Goal: Task Accomplishment & Management: Complete application form

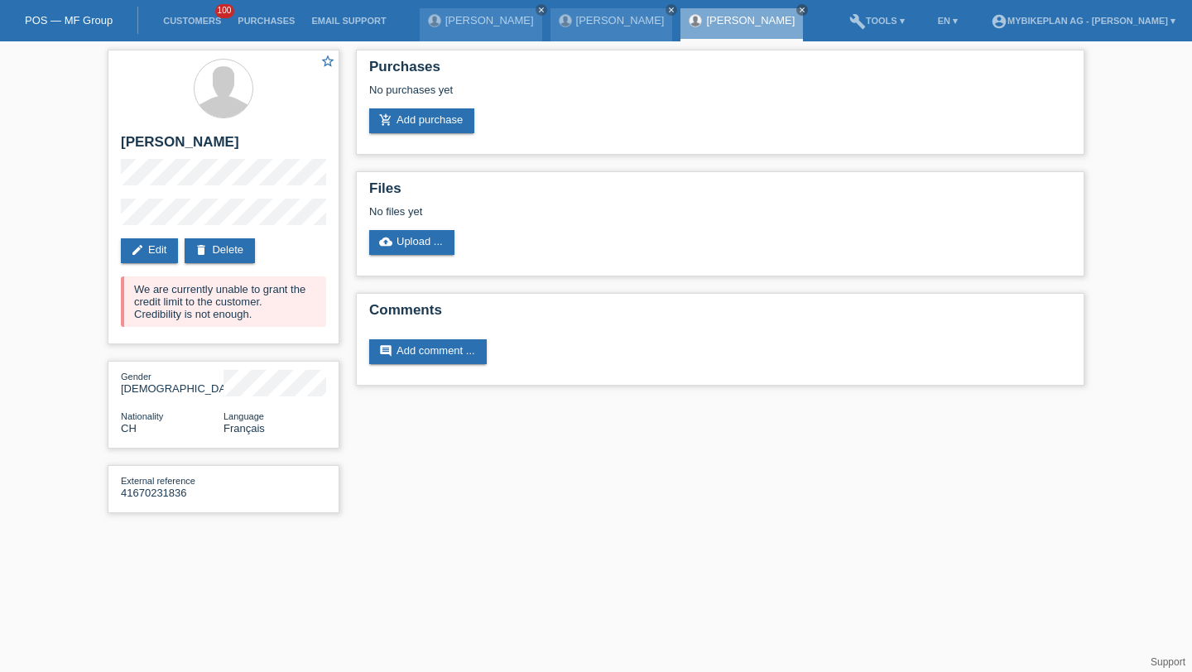
click at [204, 26] on link "Customers" at bounding box center [192, 21] width 75 height 10
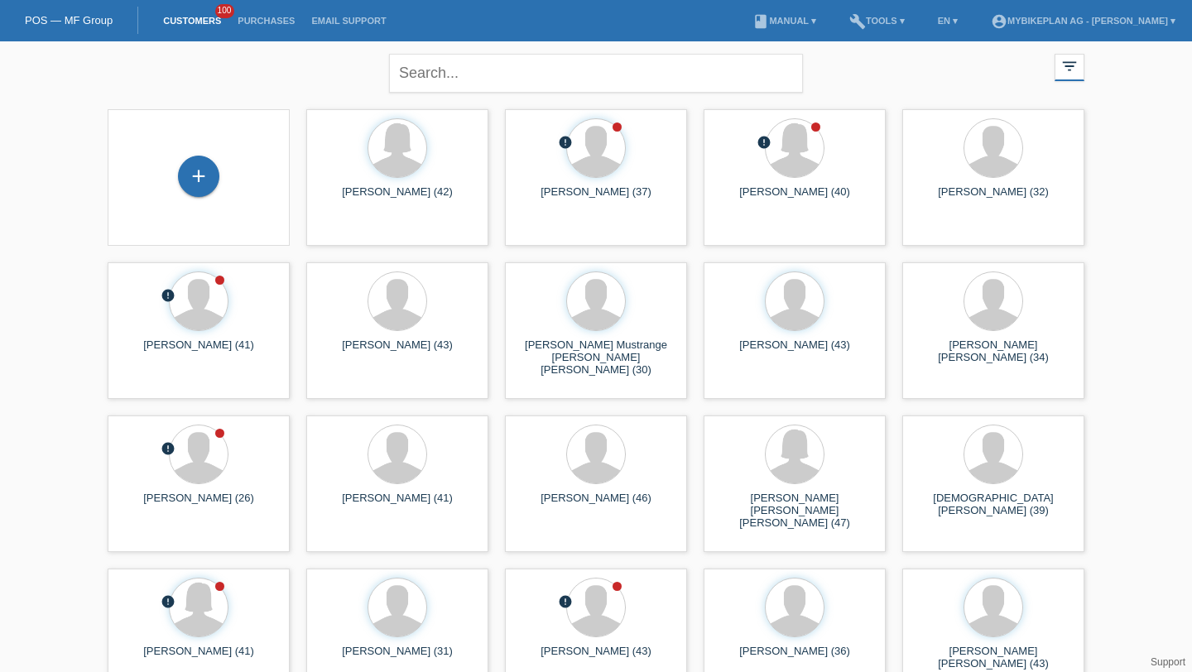
click at [179, 159] on div "+" at bounding box center [199, 178] width 156 height 44
click at [193, 169] on div "+" at bounding box center [198, 176] width 41 height 41
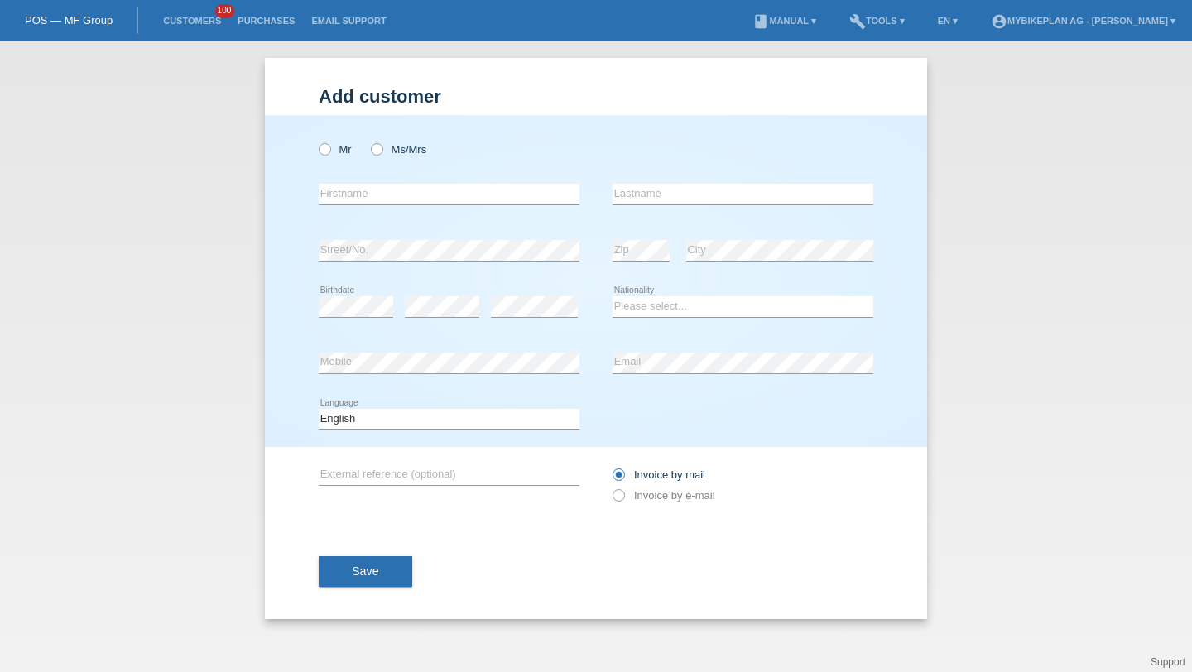
click at [365, 153] on div "Mr Ms/Mrs" at bounding box center [449, 149] width 261 height 34
click at [347, 152] on label "Mr" at bounding box center [335, 149] width 33 height 12
click at [330, 152] on input "Mr" at bounding box center [324, 148] width 11 height 11
radio input "true"
click at [360, 207] on div "error Firstname" at bounding box center [449, 194] width 261 height 56
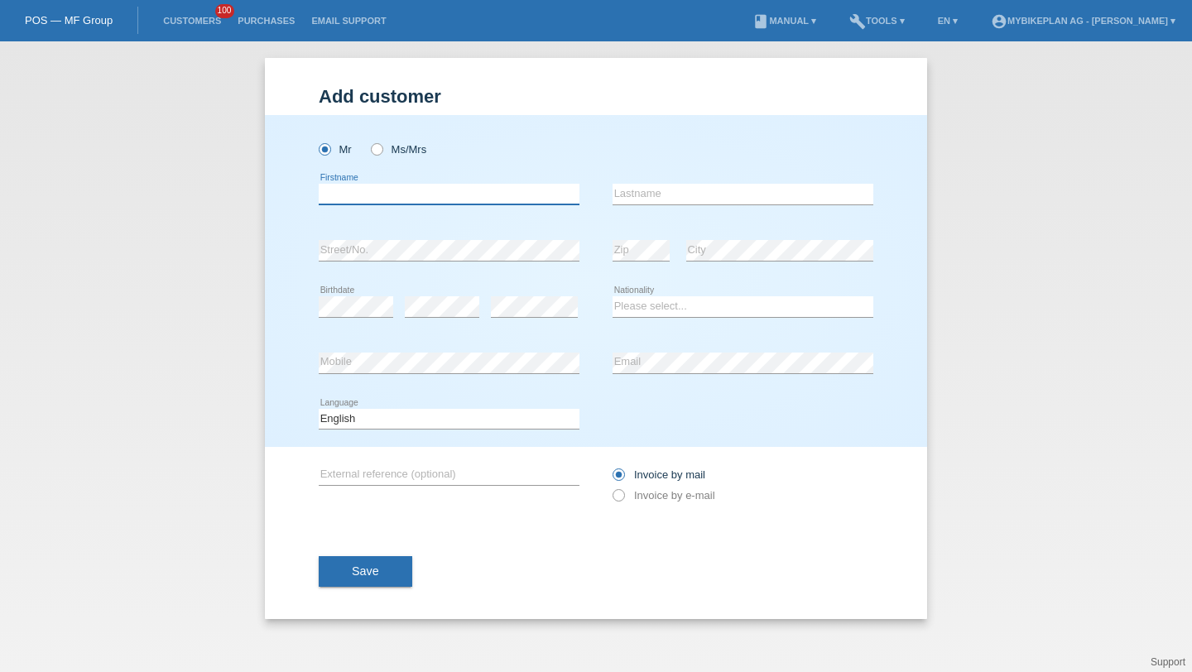
click at [369, 202] on input "text" at bounding box center [449, 194] width 261 height 21
paste input "Moldovan"
click at [344, 204] on input "Moldovan" at bounding box center [449, 194] width 261 height 21
type input "G"
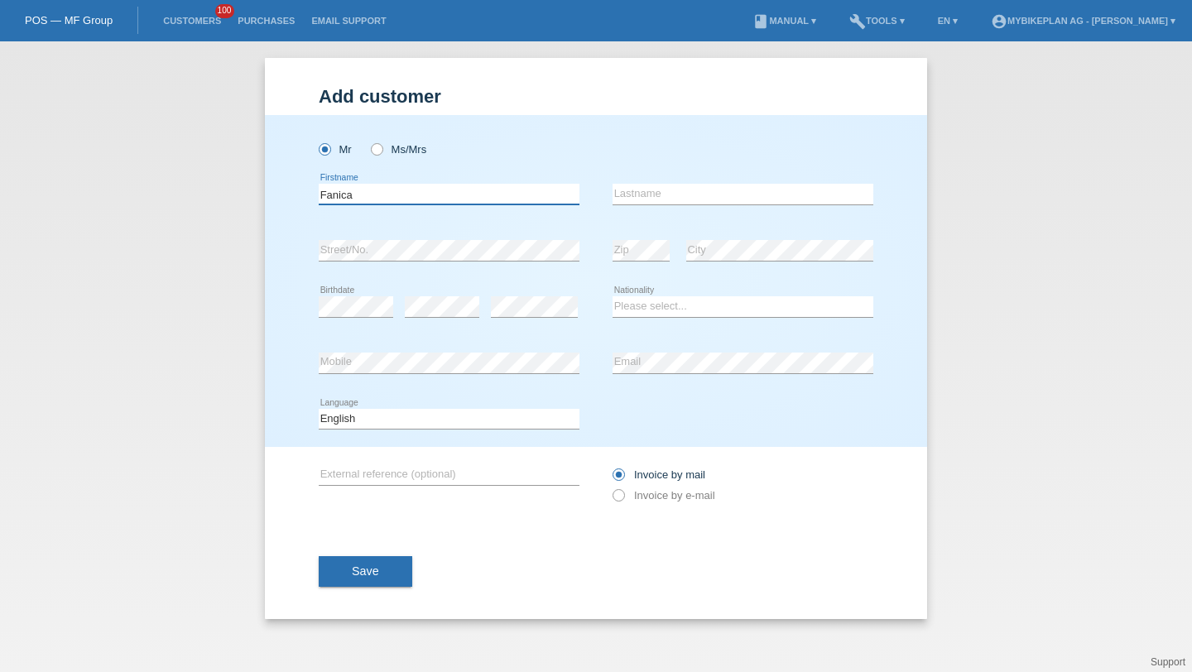
type input "Fanica"
paste input "Moldovan"
type input "Moldovan"
click at [646, 328] on div "Please select... Switzerland Austria Germany Liechtenstein ------------ Afghani…" at bounding box center [743, 307] width 261 height 56
click at [646, 299] on select "Please select... Switzerland Austria Germany Liechtenstein ------------ Afghani…" at bounding box center [743, 306] width 261 height 20
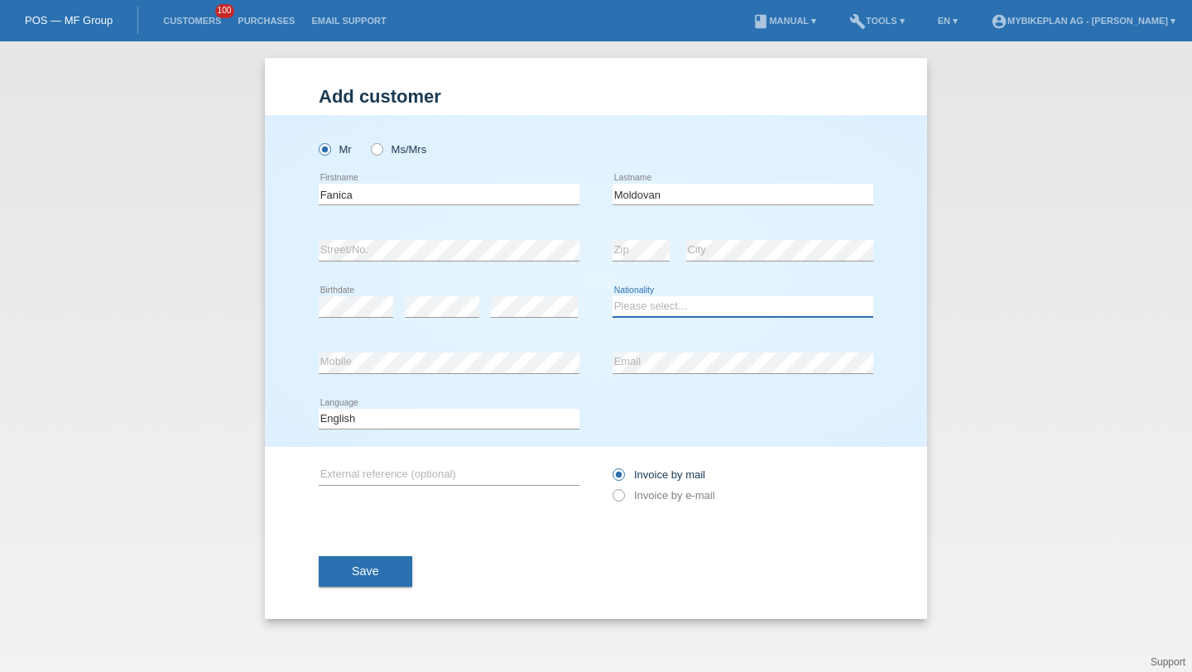
select select "RO"
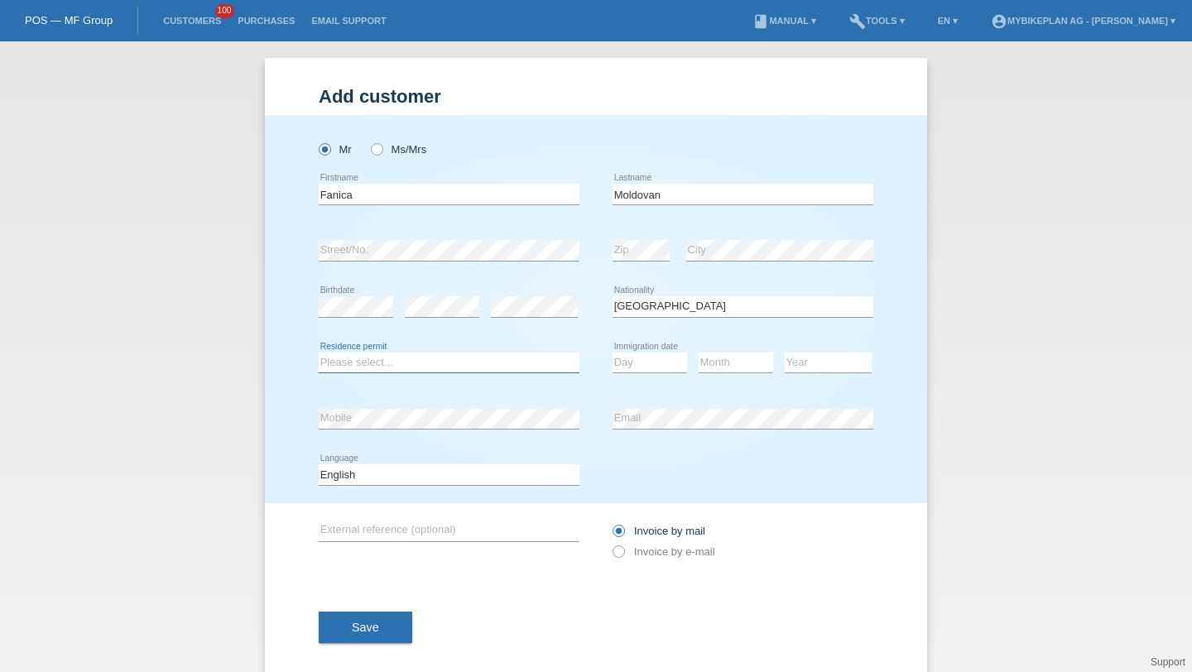
click at [417, 364] on select "Please select... C B B - Refugee status Other" at bounding box center [449, 363] width 261 height 20
select select "B"
click at [205, 31] on li "Customers 100" at bounding box center [192, 21] width 75 height 42
click at [200, 18] on link "Customers" at bounding box center [192, 21] width 75 height 10
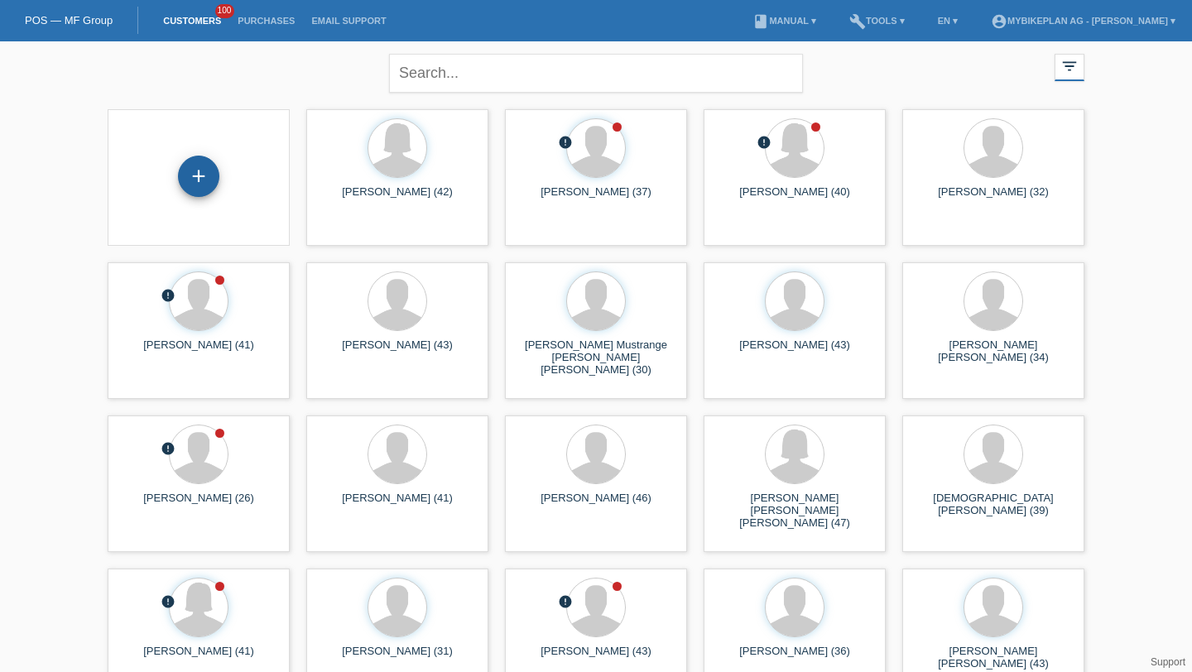
click at [212, 161] on div "+" at bounding box center [199, 178] width 156 height 44
click at [206, 173] on div "+" at bounding box center [198, 176] width 41 height 41
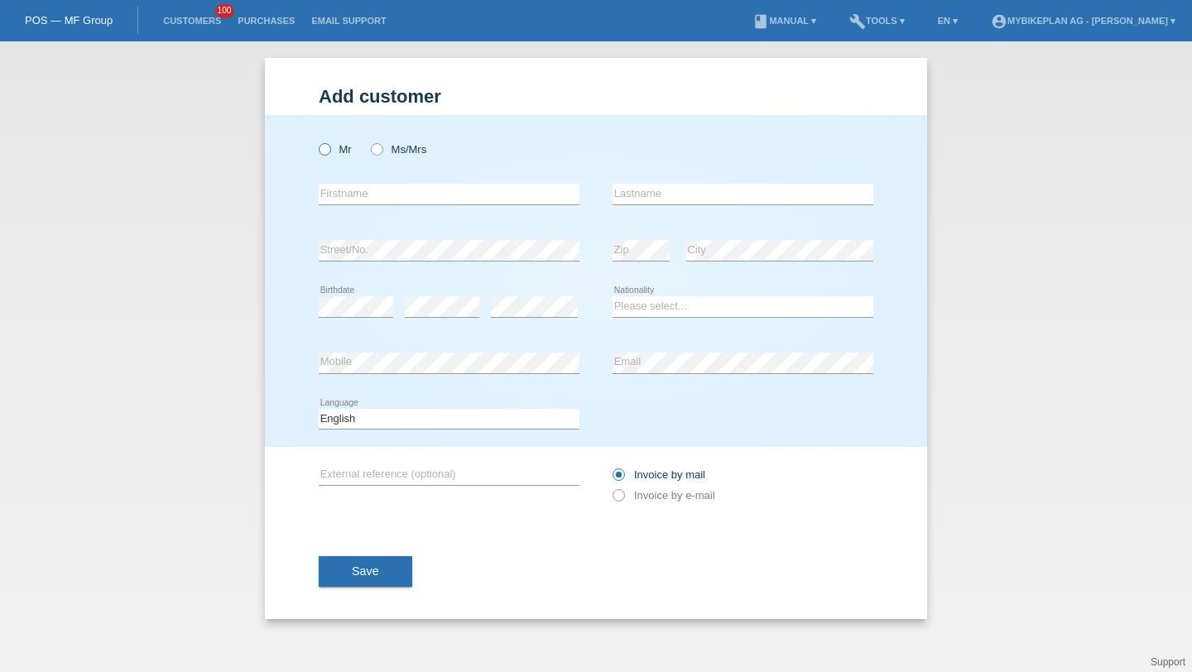
click at [340, 152] on label "Mr" at bounding box center [335, 149] width 33 height 12
click at [330, 152] on input "Mr" at bounding box center [324, 148] width 11 height 11
radio input "true"
click at [349, 207] on div "error Firstname" at bounding box center [449, 194] width 261 height 56
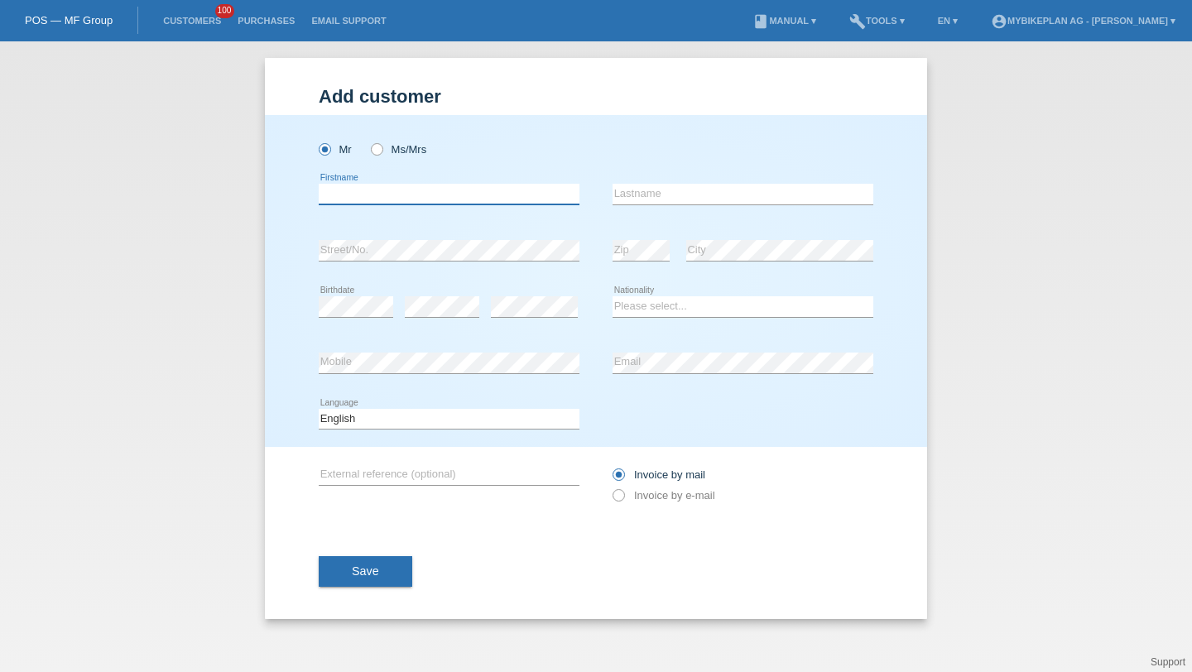
click at [364, 195] on input "text" at bounding box center [449, 194] width 261 height 21
type input "Nicolas"
type input "Meyer"
click at [378, 292] on div "error Birthdate" at bounding box center [356, 307] width 75 height 56
click at [534, 292] on div "error" at bounding box center [534, 307] width 87 height 56
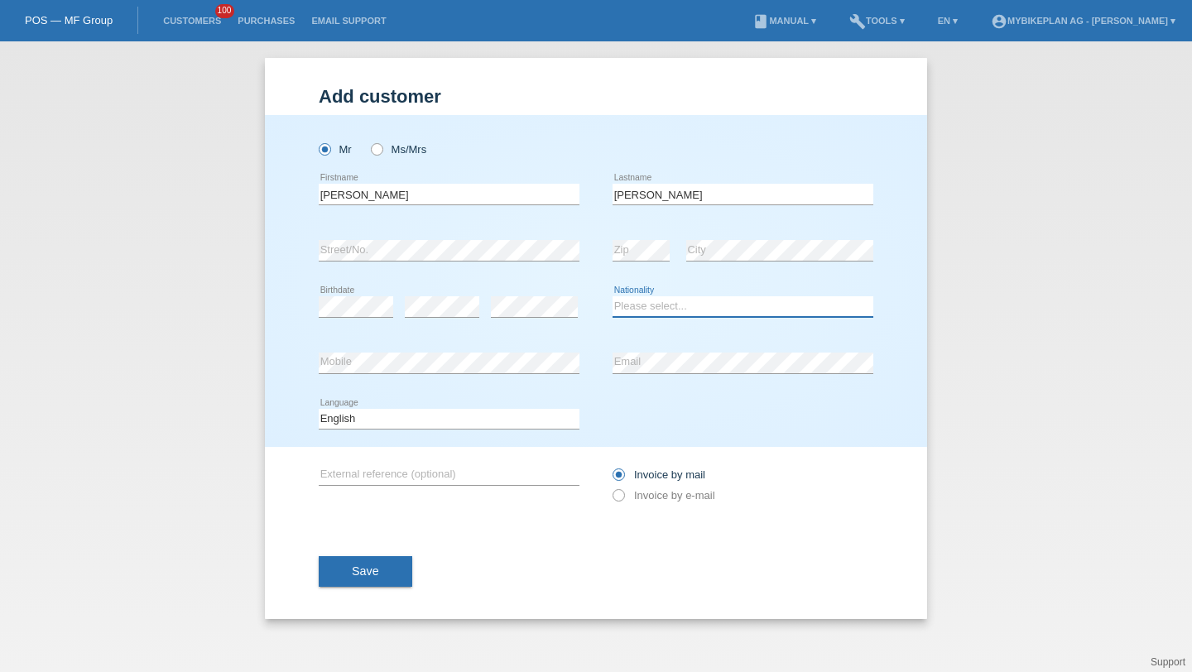
click at [675, 308] on select "Please select... Switzerland Austria Germany Liechtenstein ------------ Afghani…" at bounding box center [743, 306] width 261 height 20
select select "CH"
click at [468, 435] on div "Deutsch Français Italiano English error Language" at bounding box center [449, 420] width 261 height 56
click at [466, 427] on select "Deutsch Français Italiano English" at bounding box center [449, 419] width 261 height 20
select select "de"
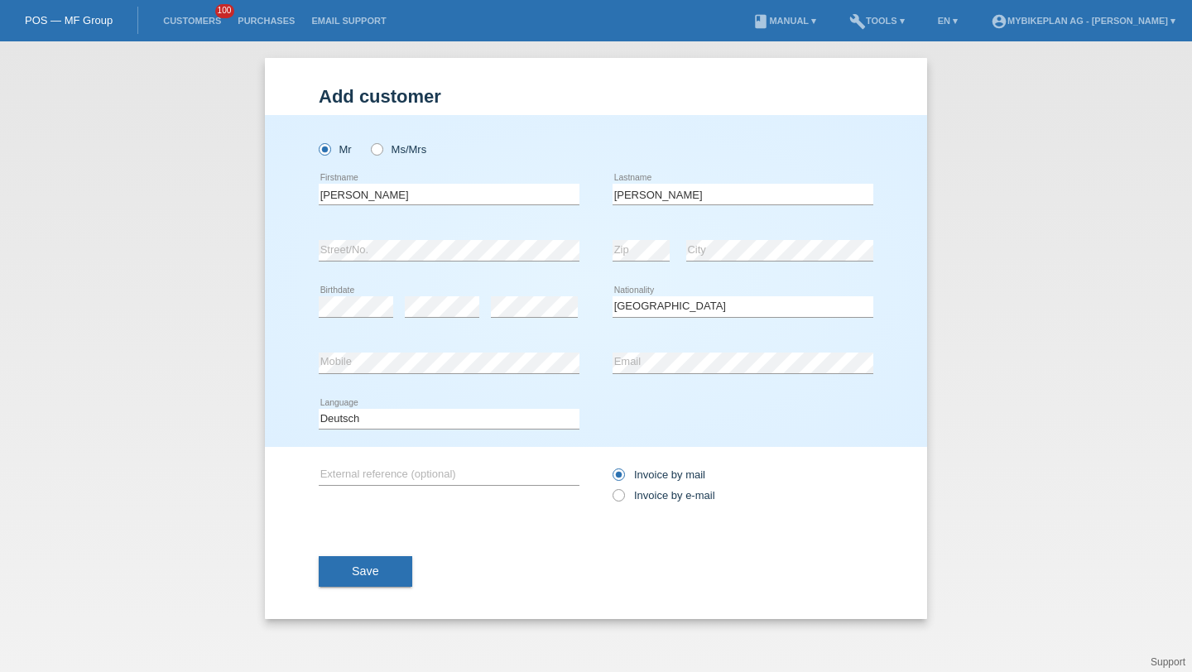
click at [633, 494] on label "Invoice by e-mail" at bounding box center [664, 495] width 103 height 12
click at [624, 494] on input "Invoice by e-mail" at bounding box center [618, 499] width 11 height 21
radio input "true"
click at [348, 569] on button "Save" at bounding box center [366, 571] width 94 height 31
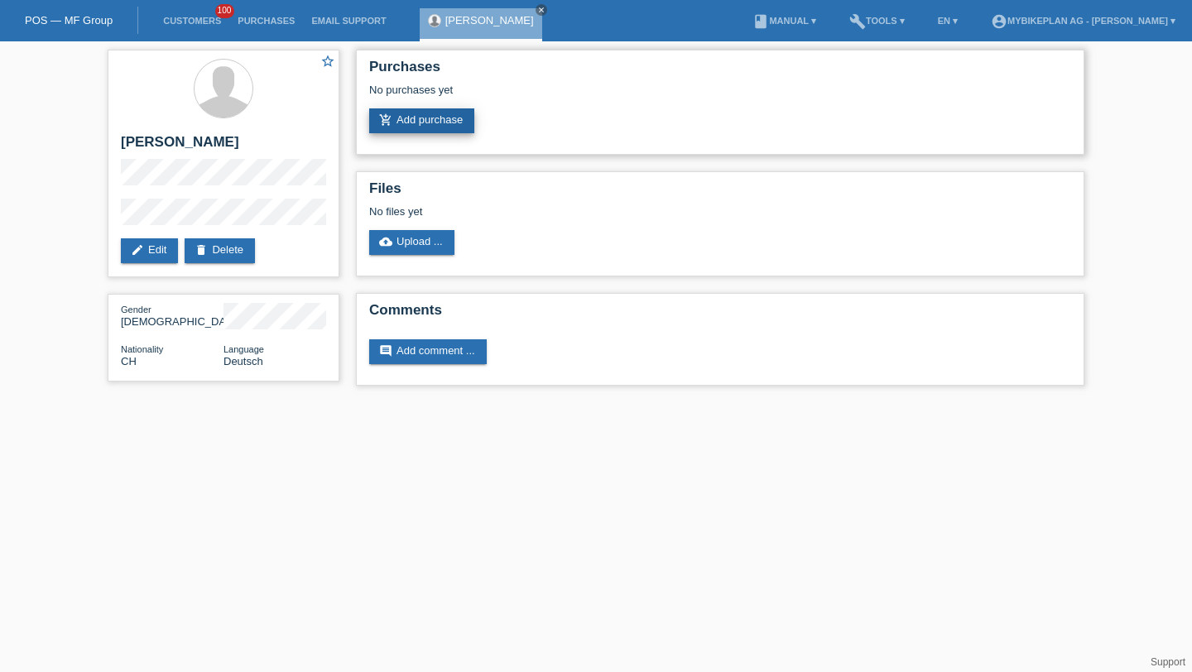
click at [428, 110] on link "add_shopping_cart Add purchase" at bounding box center [421, 120] width 105 height 25
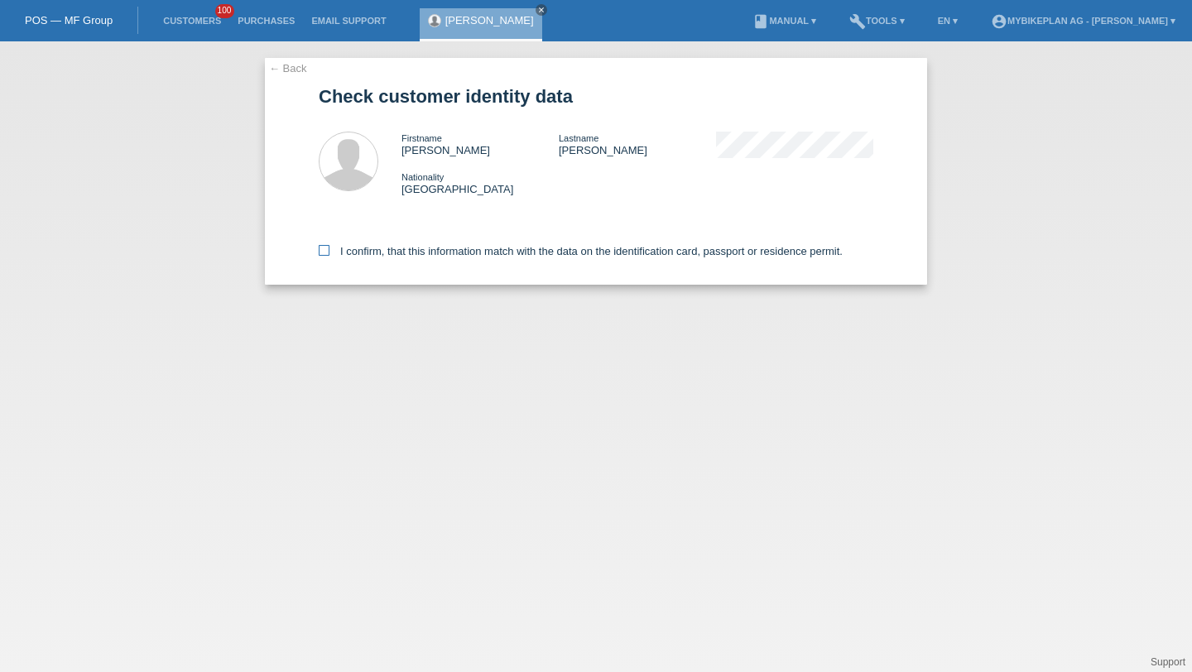
click at [516, 255] on label "I confirm, that this information match with the data on the identification card…" at bounding box center [581, 251] width 524 height 12
click at [330, 255] on input "I confirm, that this information match with the data on the identification card…" at bounding box center [324, 250] width 11 height 11
checkbox input "true"
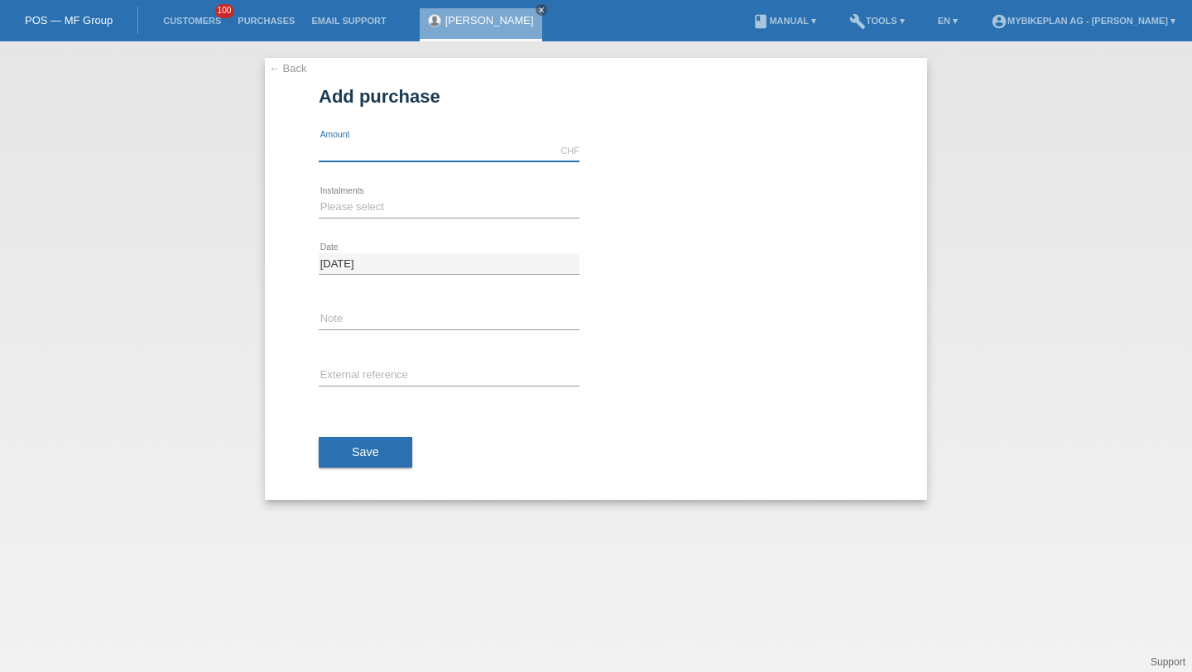
click at [401, 151] on input "text" at bounding box center [449, 151] width 261 height 21
type input "3998.00"
click at [345, 200] on select "Please select 6 instalments 12 instalments 18 instalments 24 instalments 36 ins…" at bounding box center [449, 207] width 261 height 20
select select "488"
click at [359, 354] on div "error External reference" at bounding box center [449, 377] width 261 height 56
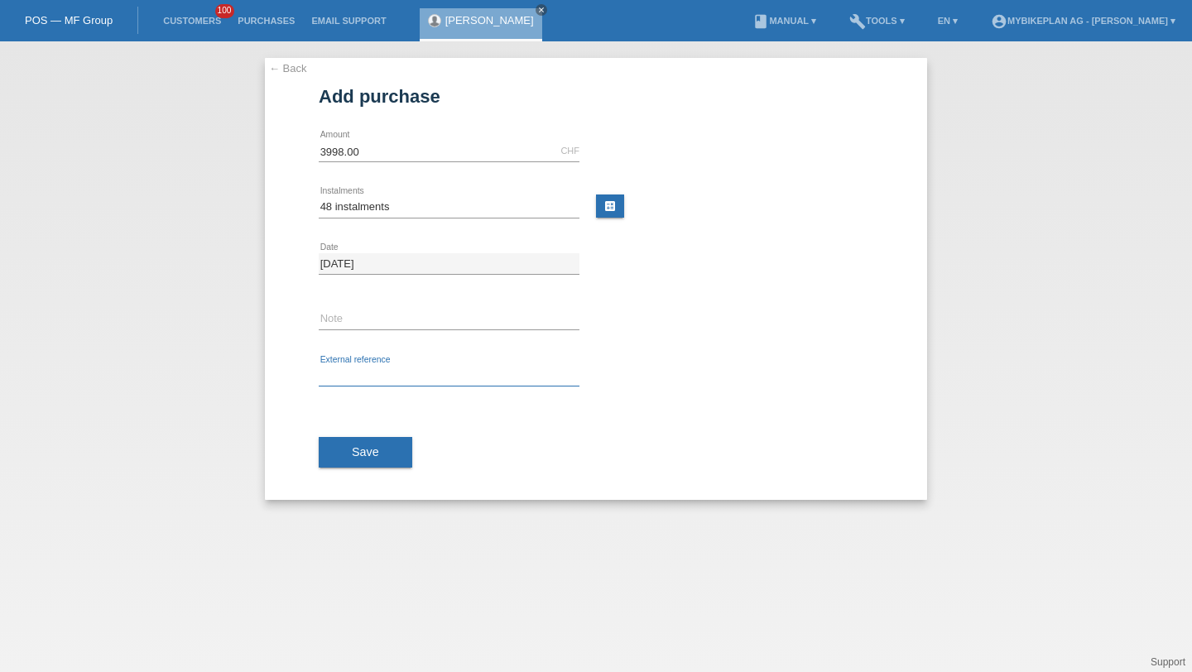
click at [362, 373] on input "text" at bounding box center [449, 376] width 261 height 21
paste input "42439904887"
type input "42439904887"
click at [373, 450] on span "Save" at bounding box center [365, 451] width 27 height 13
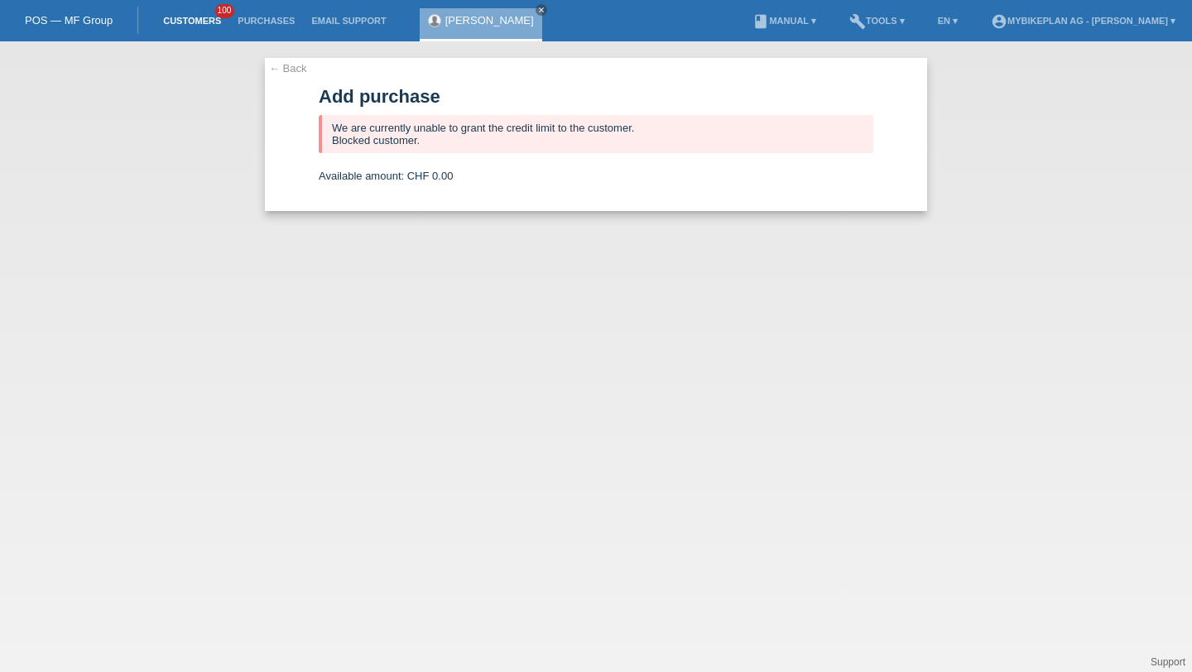
click at [178, 23] on link "Customers" at bounding box center [192, 21] width 75 height 10
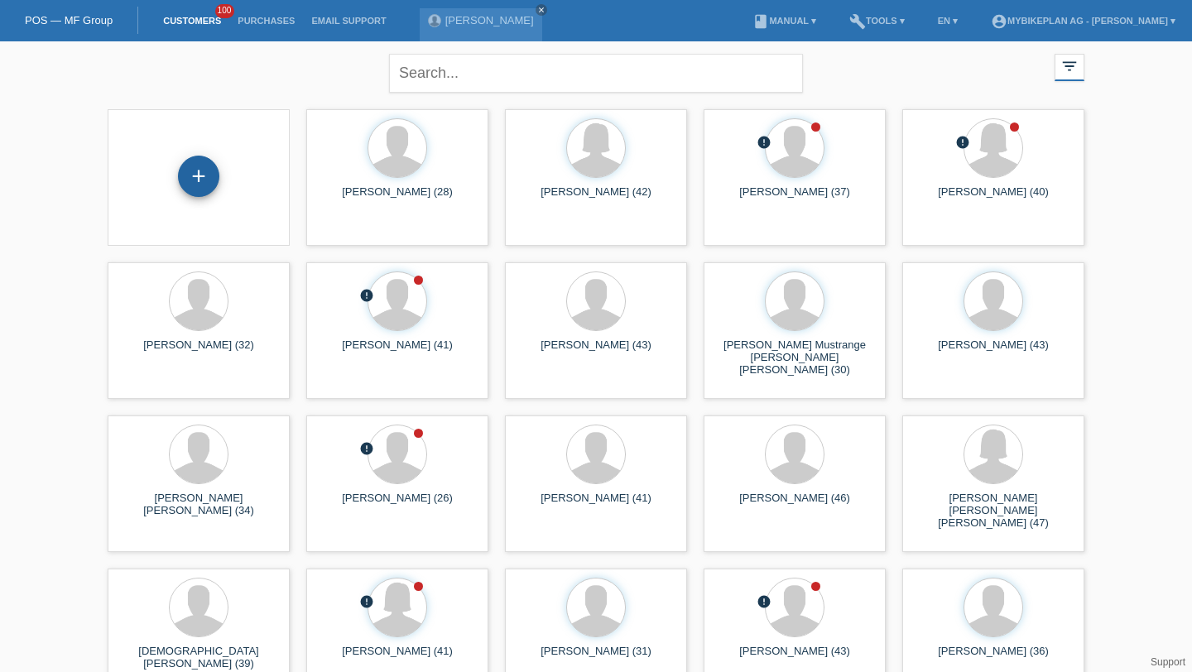
click at [214, 180] on div "+" at bounding box center [198, 176] width 41 height 41
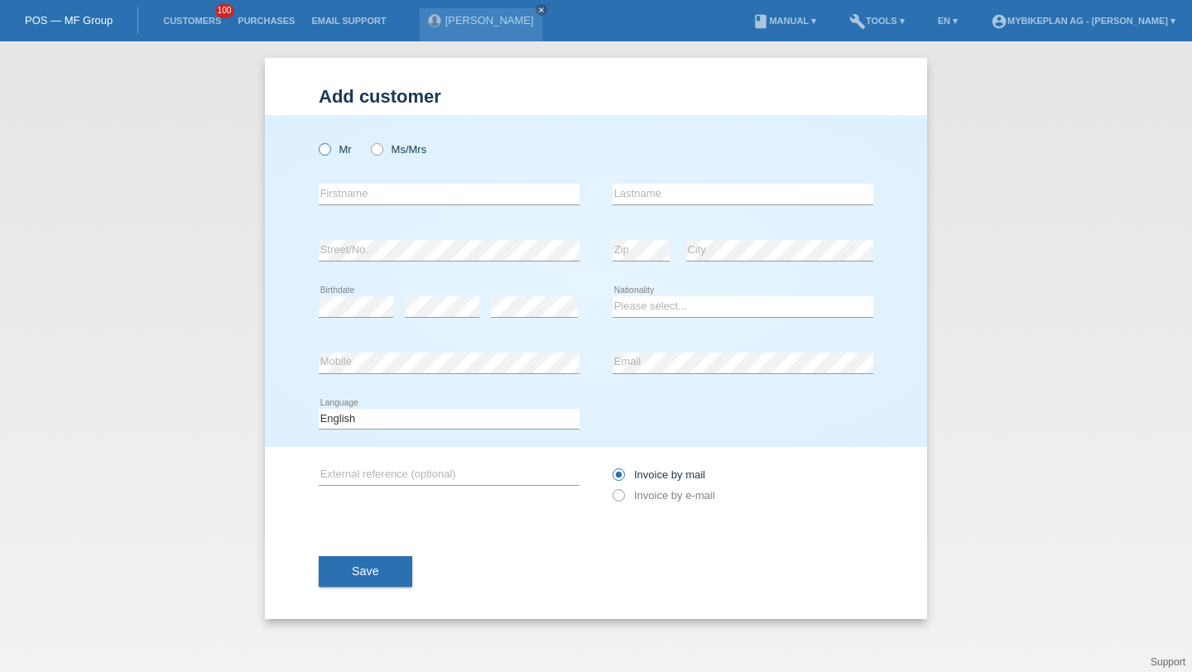
click at [351, 149] on label "Mr" at bounding box center [335, 149] width 33 height 12
click at [330, 149] on input "Mr" at bounding box center [324, 148] width 11 height 11
radio input "true"
click at [350, 199] on input "text" at bounding box center [449, 194] width 261 height 21
type input "[PERSON_NAME]"
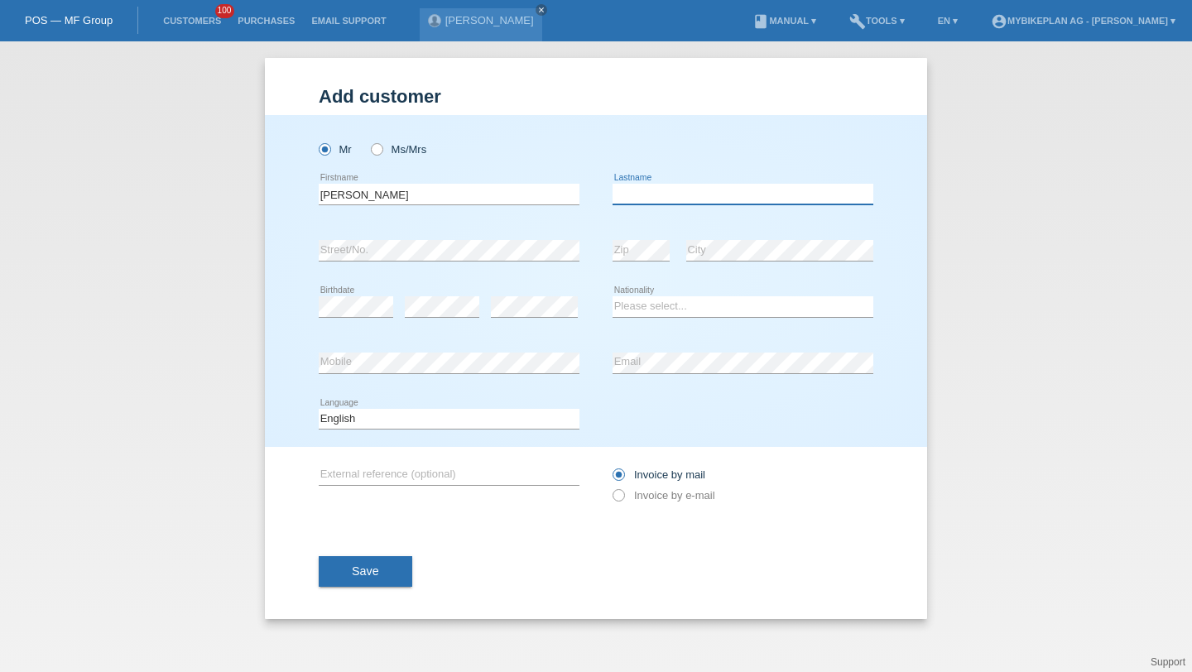
paste input "Bellinelli"
type input "Bellinelli"
click at [353, 326] on div "error Birthdate" at bounding box center [356, 307] width 75 height 56
click at [640, 312] on select "Please select... Switzerland Austria Germany Liechtenstein ------------ Afghani…" at bounding box center [743, 306] width 261 height 20
select select "CH"
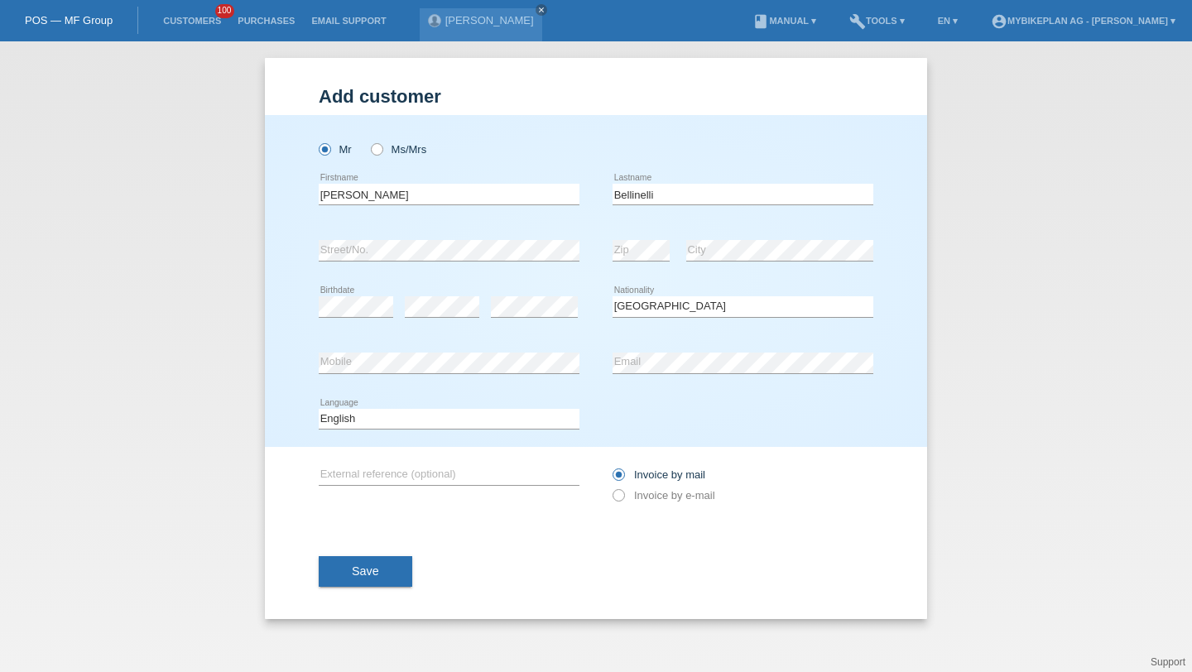
click at [545, 376] on div "error Mobile" at bounding box center [449, 363] width 261 height 56
click at [465, 413] on select "Deutsch Français Italiano English" at bounding box center [449, 419] width 261 height 20
select select "de"
click at [636, 508] on div "Invoice by mail Invoice by e-mail" at bounding box center [743, 485] width 261 height 76
click at [636, 505] on div "Invoice by mail Invoice by e-mail" at bounding box center [743, 485] width 261 height 41
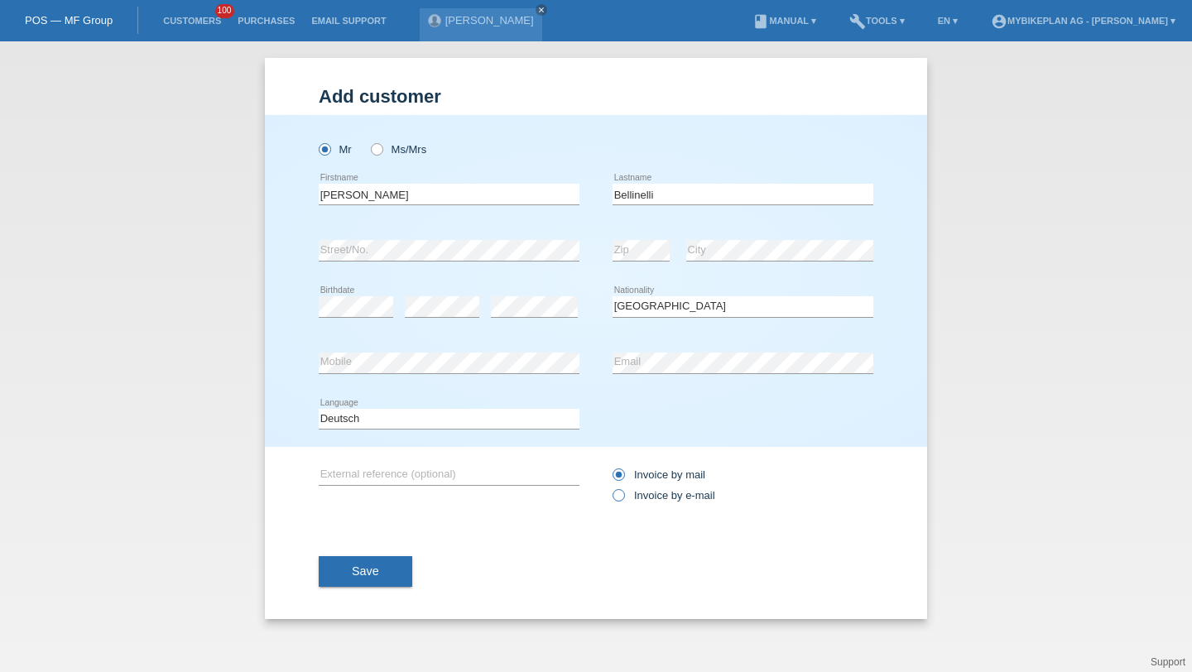
click at [633, 499] on label "Invoice by e-mail" at bounding box center [664, 495] width 103 height 12
click at [624, 499] on input "Invoice by e-mail" at bounding box center [618, 499] width 11 height 21
radio input "true"
click at [399, 573] on button "Save" at bounding box center [366, 571] width 94 height 31
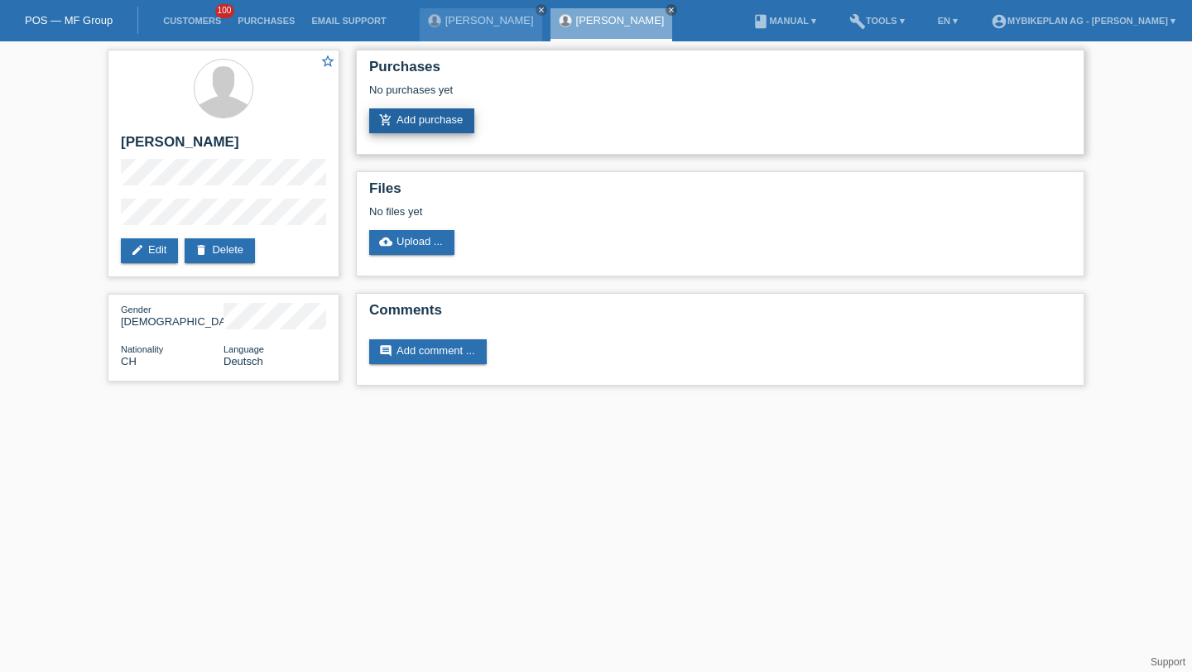
click at [425, 130] on link "add_shopping_cart Add purchase" at bounding box center [421, 120] width 105 height 25
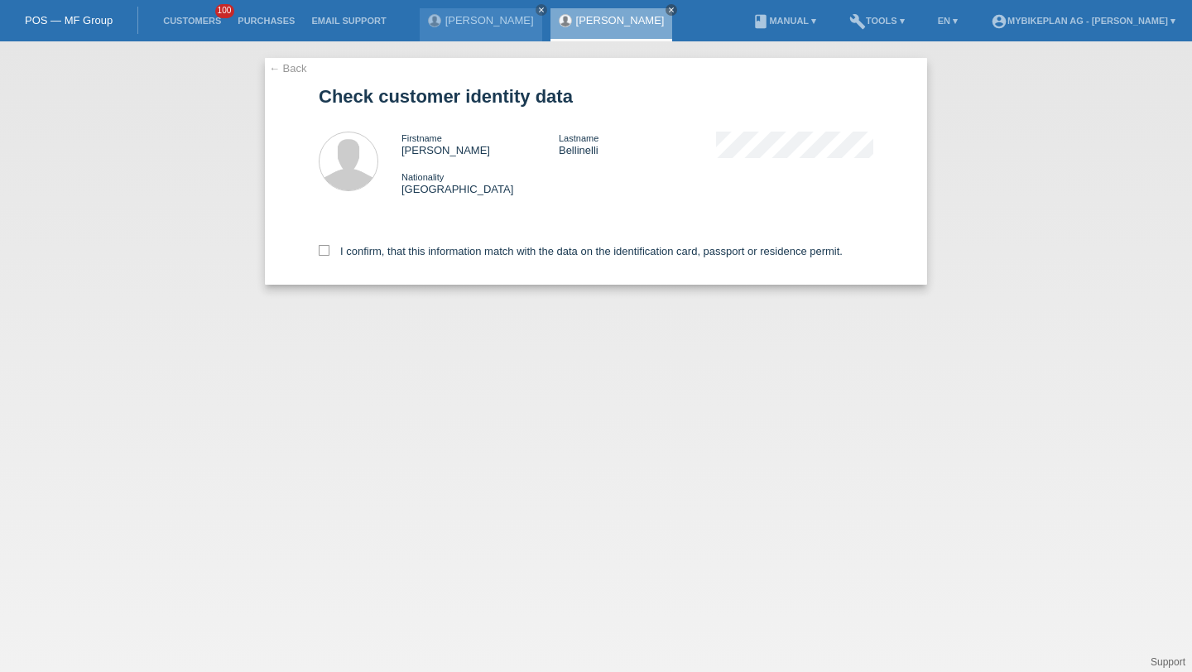
click at [418, 270] on div "I confirm, that this information match with the data on the identification card…" at bounding box center [596, 248] width 555 height 73
click at [428, 258] on label "I confirm, that this information match with the data on the identification card…" at bounding box center [581, 251] width 524 height 12
click at [366, 249] on label "I confirm, that this information match with the data on the identification card…" at bounding box center [581, 251] width 524 height 12
click at [330, 249] on input "I confirm, that this information match with the data on the identification card…" at bounding box center [324, 250] width 11 height 11
checkbox input "true"
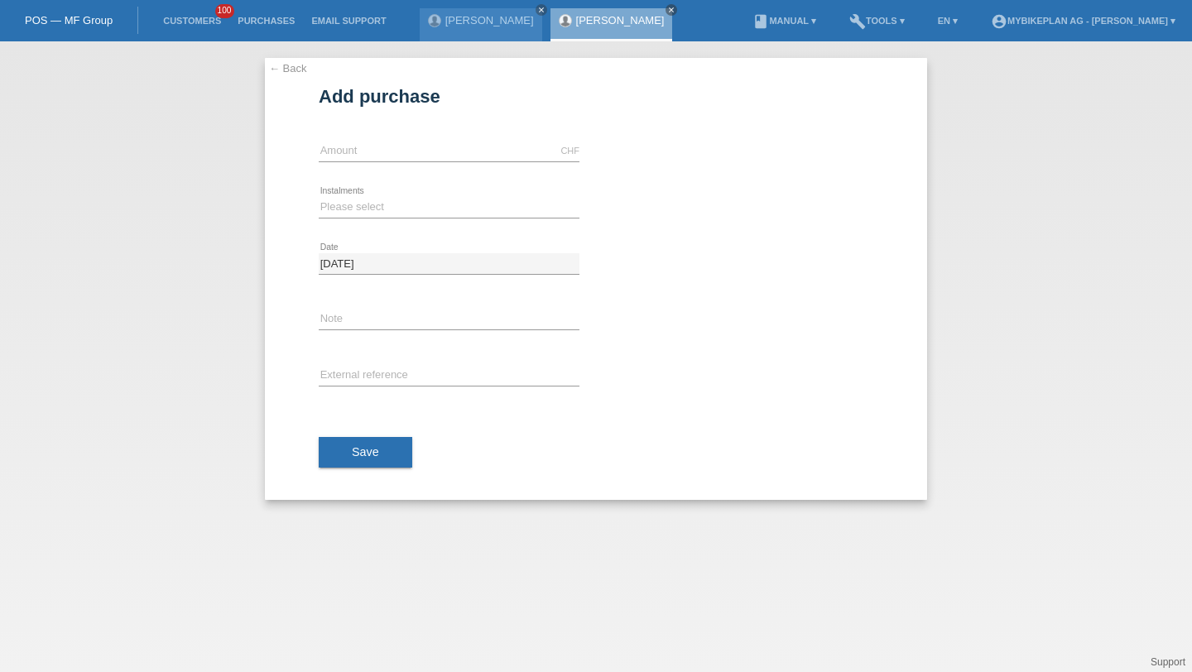
click at [388, 165] on div "CHF error Amount" at bounding box center [449, 151] width 261 height 56
click at [389, 156] on input "text" at bounding box center [449, 151] width 261 height 21
type input "8499.00"
click at [358, 209] on select "Please select 6 instalments 12 instalments 18 instalments 24 instalments 36 ins…" at bounding box center [449, 207] width 261 height 20
select select "487"
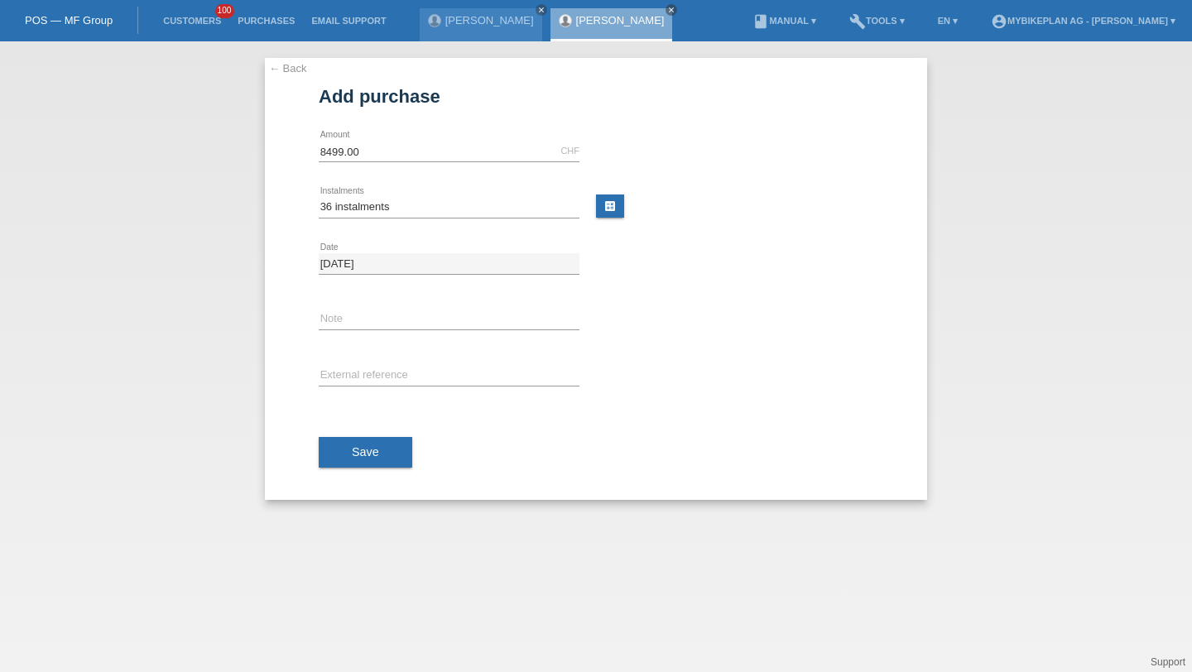
click at [364, 358] on div "error External reference" at bounding box center [449, 377] width 261 height 56
click at [366, 378] on input "text" at bounding box center [449, 376] width 261 height 21
paste input "42439934038"
type input "42439934038"
click at [363, 450] on span "Save" at bounding box center [365, 451] width 27 height 13
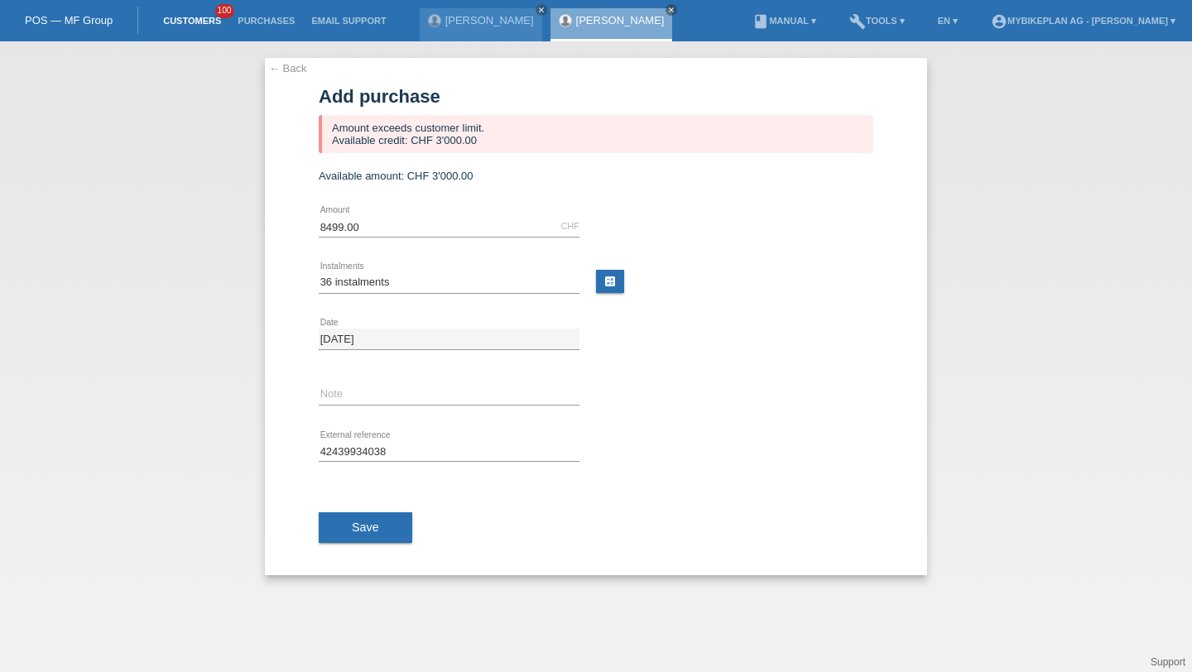
click at [161, 17] on link "Customers" at bounding box center [192, 21] width 75 height 10
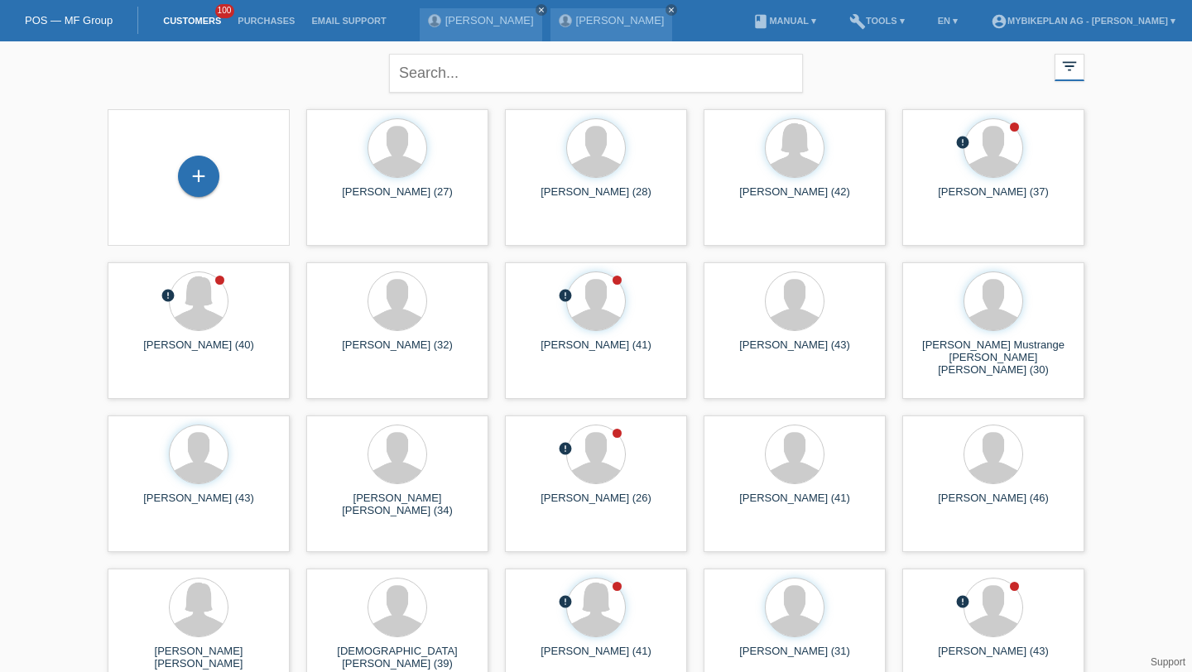
click at [211, 155] on div "+" at bounding box center [199, 177] width 182 height 137
click at [209, 171] on div "+" at bounding box center [199, 176] width 40 height 28
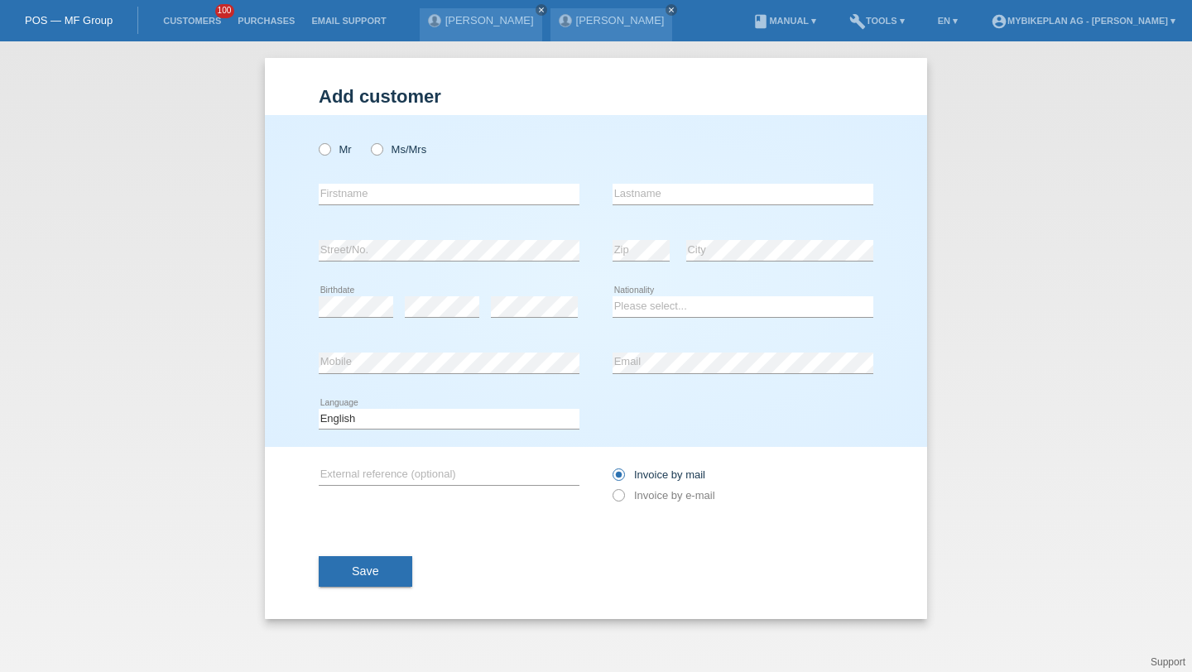
click at [337, 130] on div "Mr Ms/Mrs" at bounding box center [449, 140] width 261 height 51
click at [337, 140] on div "Mr Ms/Mrs" at bounding box center [449, 149] width 261 height 34
click at [337, 148] on label "Mr" at bounding box center [335, 149] width 33 height 12
click at [330, 148] on input "Mr" at bounding box center [324, 148] width 11 height 11
radio input "true"
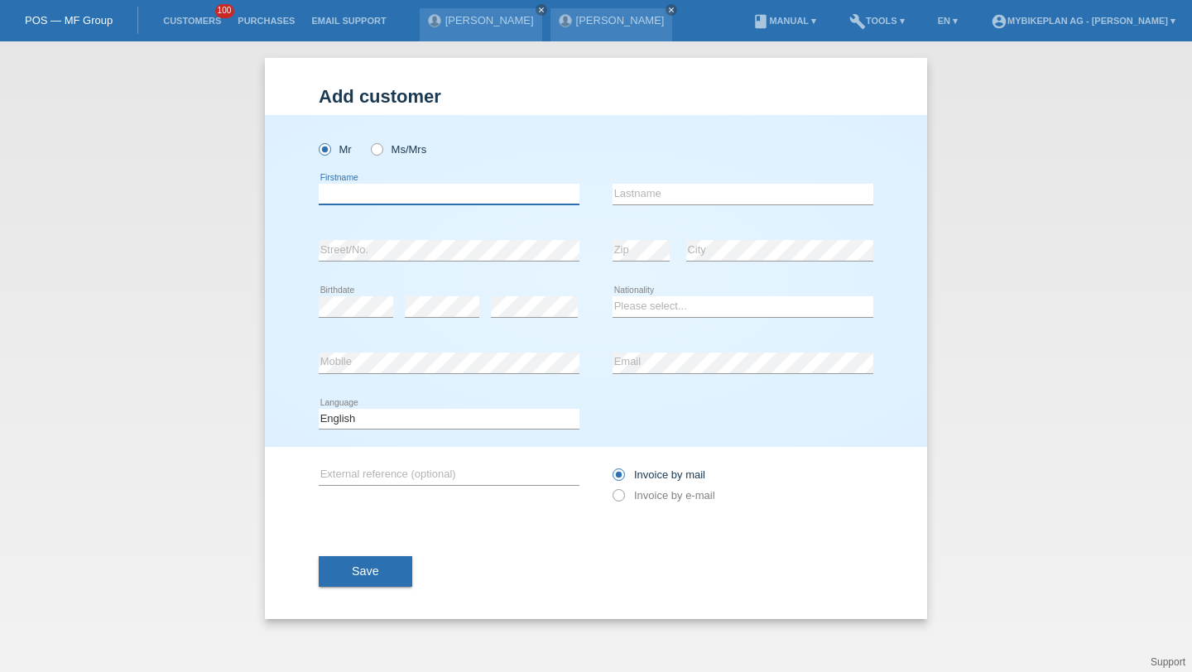
click at [358, 199] on input "text" at bounding box center [449, 194] width 261 height 21
type input "[PERSON_NAME]"
type input "Sala"
click at [683, 296] on div "Please select... Switzerland Austria Germany Liechtenstein ------------ Afghani…" at bounding box center [743, 307] width 261 height 56
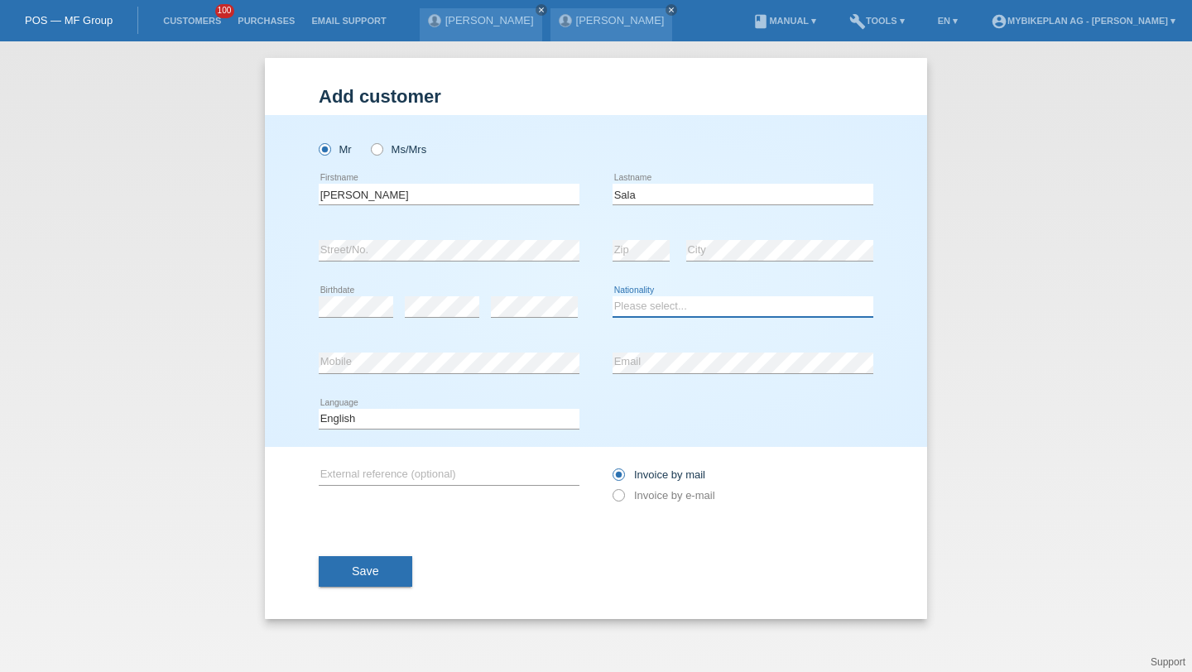
click at [683, 301] on select "Please select... Switzerland Austria Germany Liechtenstein ------------ Afghani…" at bounding box center [743, 306] width 261 height 20
select select "IT"
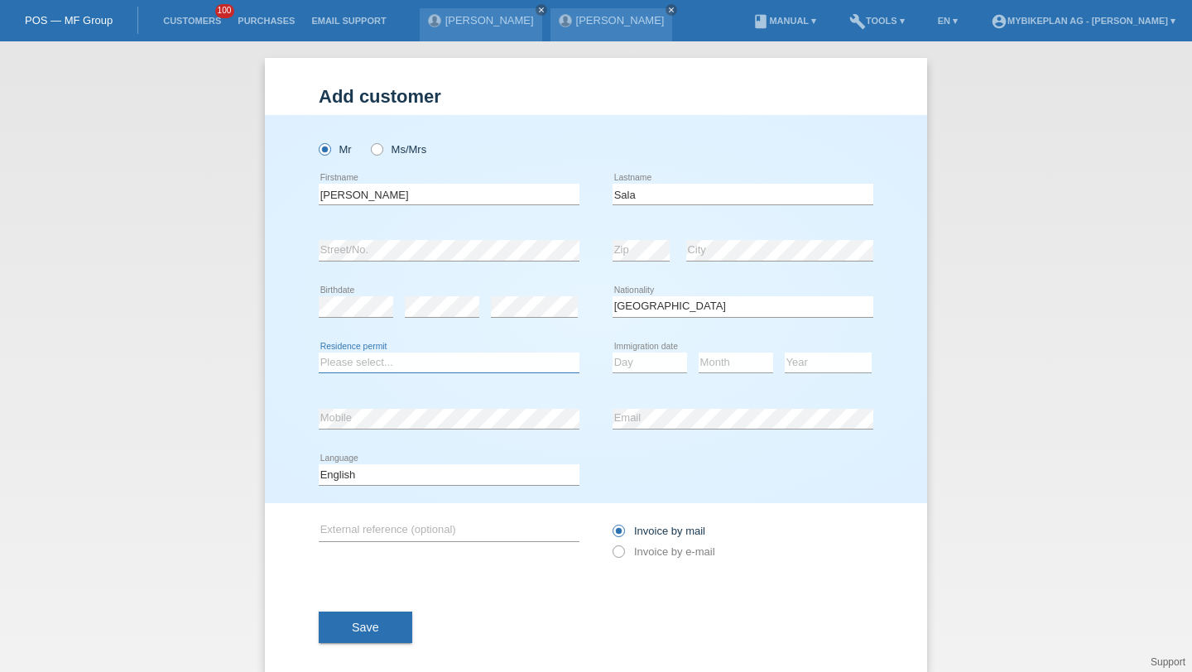
click at [436, 363] on select "Please select... C B B - Refugee status Other" at bounding box center [449, 363] width 261 height 20
select select "C"
click at [644, 354] on select "Day 01 02 03 04 05 06 07 08 09 10 11" at bounding box center [650, 363] width 75 height 20
select select "09"
click at [713, 349] on div "Month 01 02 03 04 05 06 07 08 09 10 11 12 error" at bounding box center [736, 363] width 75 height 56
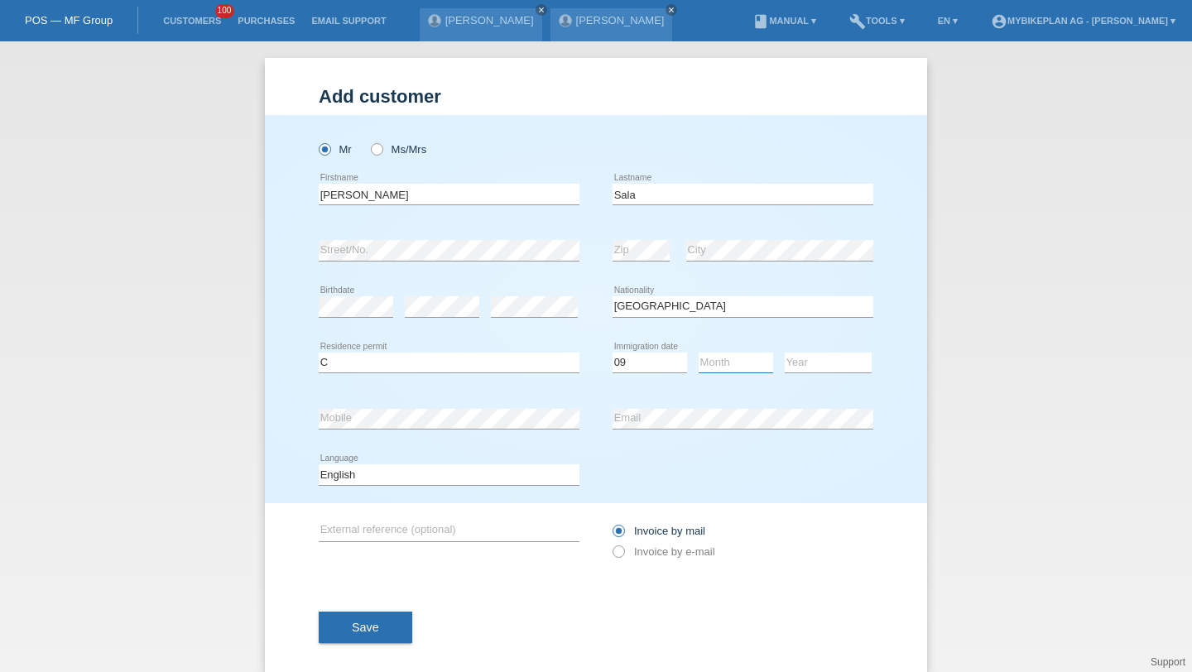
click at [713, 354] on select "Month 01 02 03 04 05 06 07 08 09 10 11" at bounding box center [736, 363] width 75 height 20
select select "08"
click at [799, 357] on select "Year 2025 2024 2023 2022 2021 2020 2019 2018 2017 2016 2015 2014 2013 2012 2011…" at bounding box center [828, 363] width 87 height 20
select select "2018"
click at [643, 450] on div "Deutsch Français Italiano English error Language" at bounding box center [596, 475] width 555 height 56
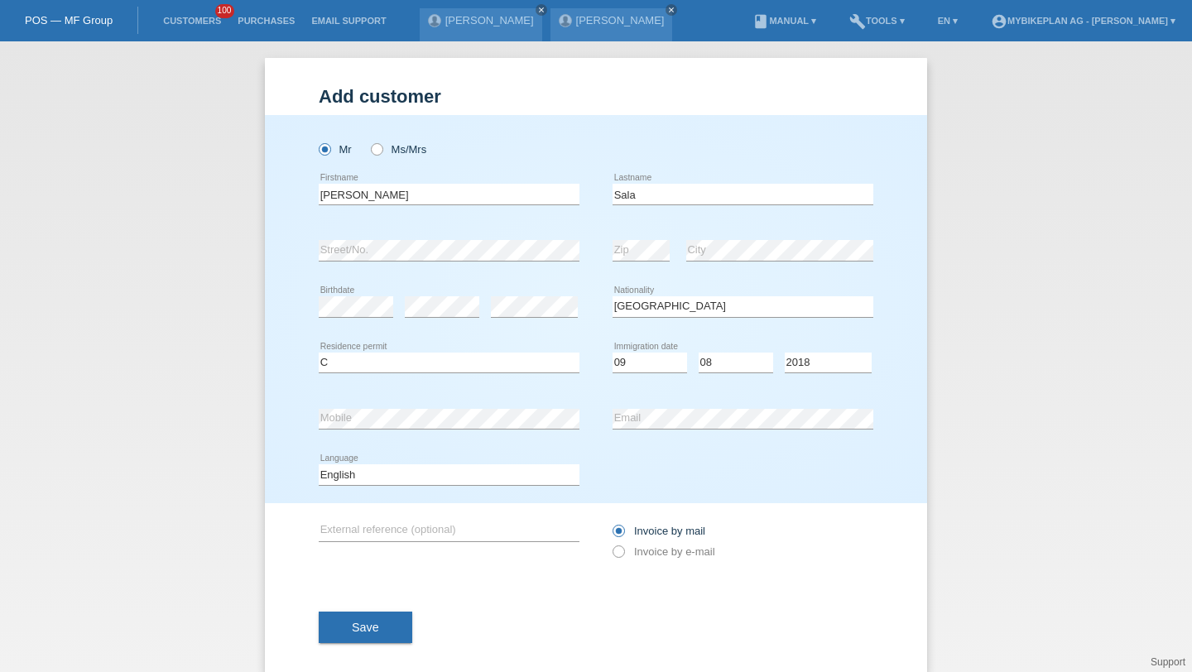
click at [643, 445] on div "error Email" at bounding box center [743, 419] width 261 height 56
click at [498, 465] on div "Deutsch Français Italiano English error Language" at bounding box center [449, 475] width 261 height 56
click at [480, 480] on select "Deutsch Français Italiano English" at bounding box center [449, 475] width 261 height 20
select select "de"
click at [641, 556] on label "Invoice by e-mail" at bounding box center [664, 552] width 103 height 12
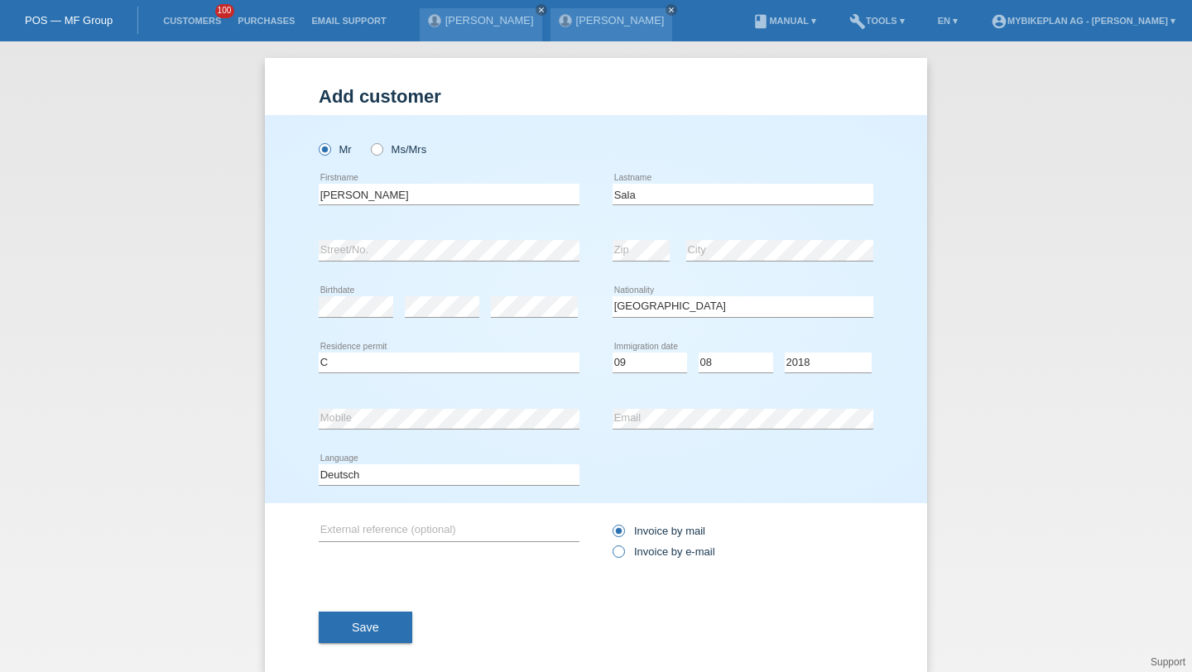
click at [624, 556] on input "Invoice by e-mail" at bounding box center [618, 556] width 11 height 21
radio input "true"
click at [341, 636] on button "Save" at bounding box center [366, 627] width 94 height 31
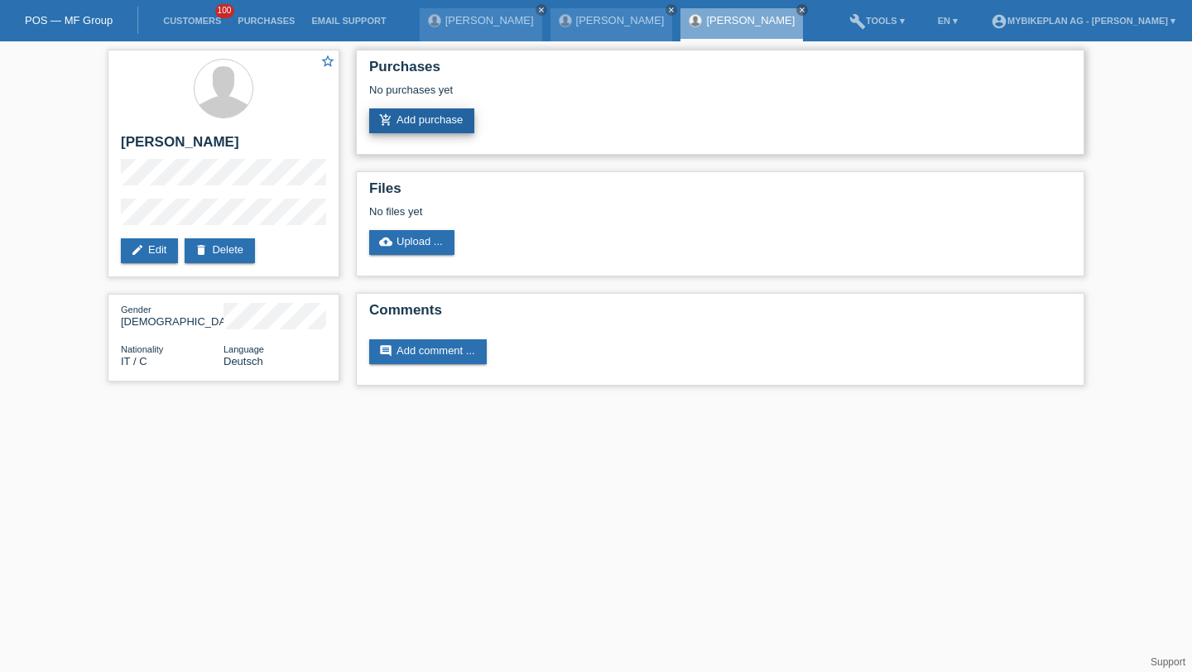
click at [447, 133] on link "add_shopping_cart Add purchase" at bounding box center [421, 120] width 105 height 25
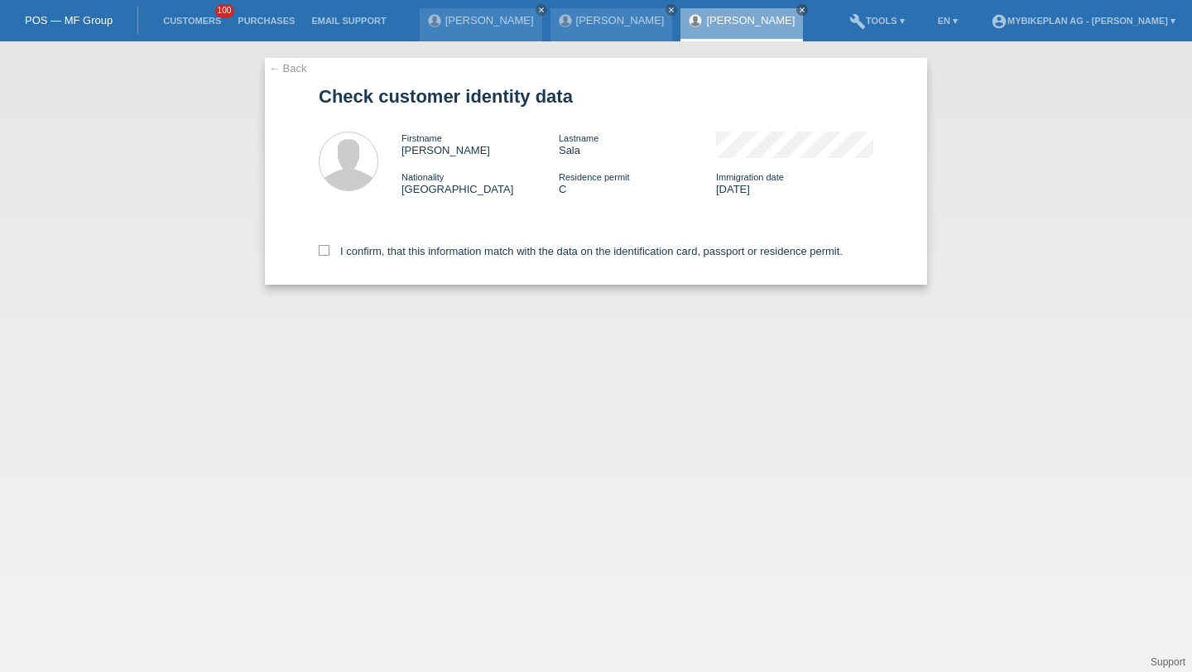
click at [389, 269] on div "I confirm, that this information match with the data on the identification card…" at bounding box center [596, 248] width 555 height 73
click at [392, 258] on label "I confirm, that this information match with the data on the identification card…" at bounding box center [581, 251] width 524 height 12
click at [330, 256] on input "I confirm, that this information match with the data on the identification card…" at bounding box center [324, 250] width 11 height 11
checkbox input "true"
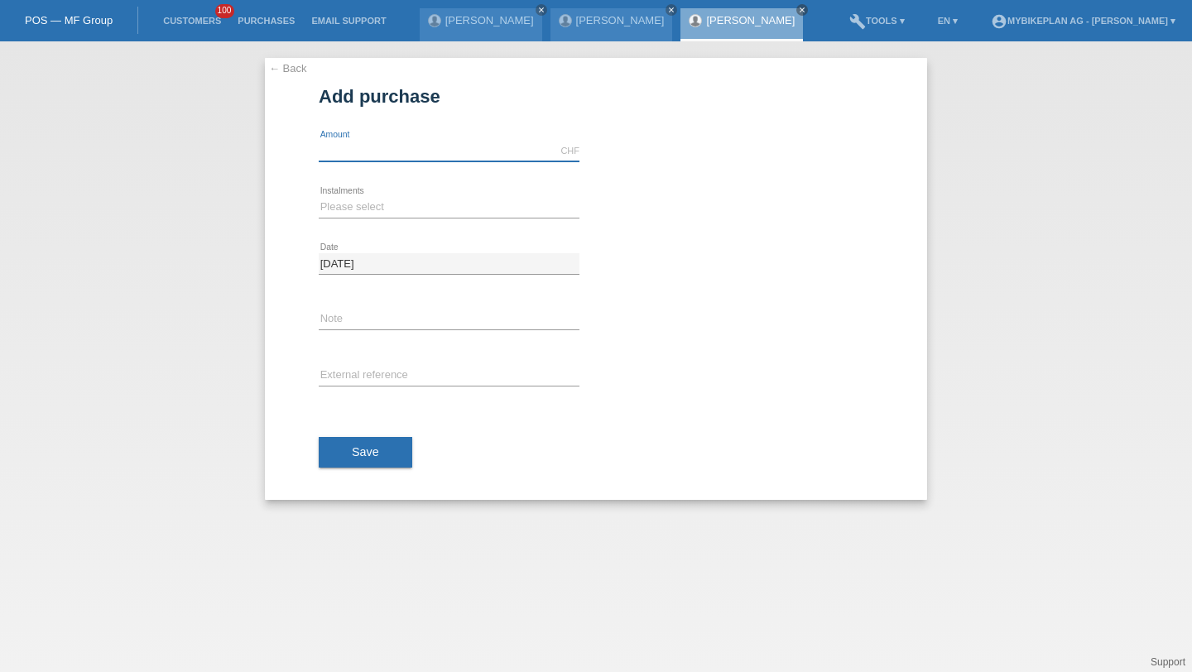
click at [423, 143] on input "text" at bounding box center [449, 151] width 261 height 21
type input "5900.00"
click at [353, 208] on select "Please select 6 instalments 12 instalments 18 instalments 24 instalments 36 ins…" at bounding box center [449, 207] width 261 height 20
select select "488"
click at [368, 370] on input "text" at bounding box center [449, 376] width 261 height 21
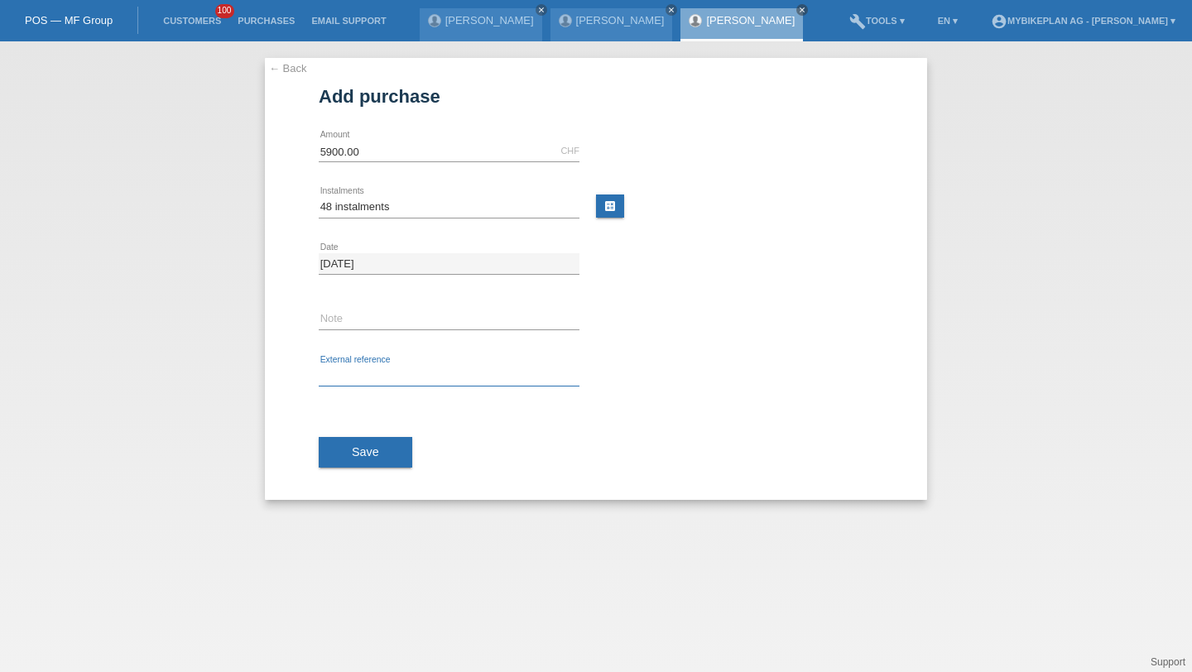
paste input "42380171009"
type input "42380171009"
click at [351, 455] on button "Save" at bounding box center [366, 452] width 94 height 31
